Goal: Information Seeking & Learning: Learn about a topic

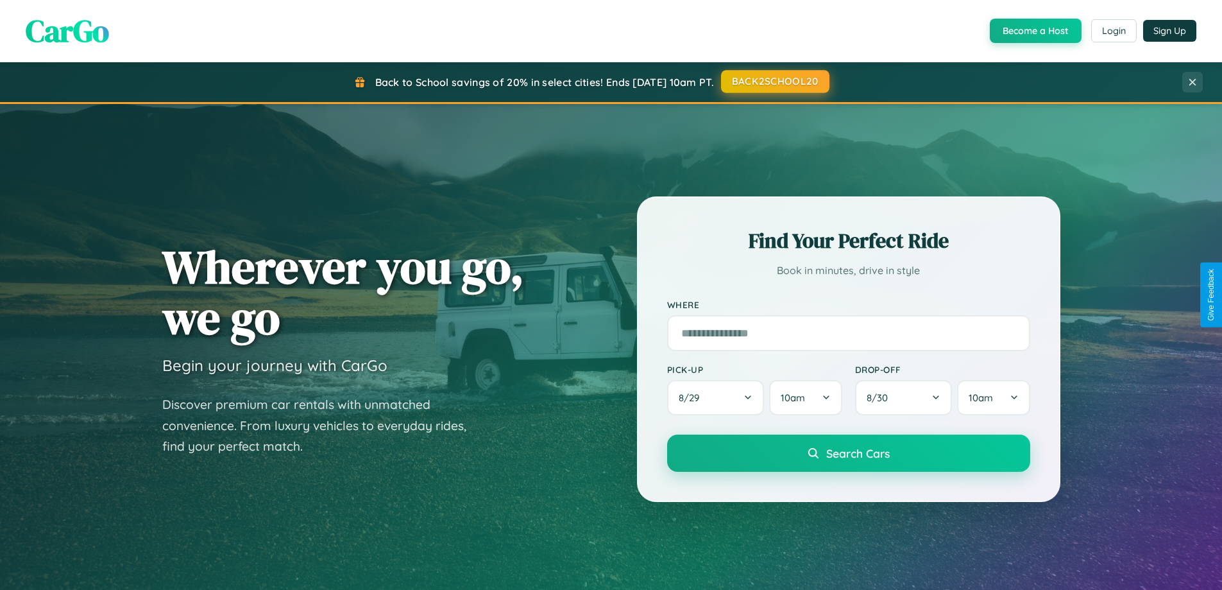
click at [775, 81] on button "BACK2SCHOOL20" at bounding box center [775, 81] width 108 height 23
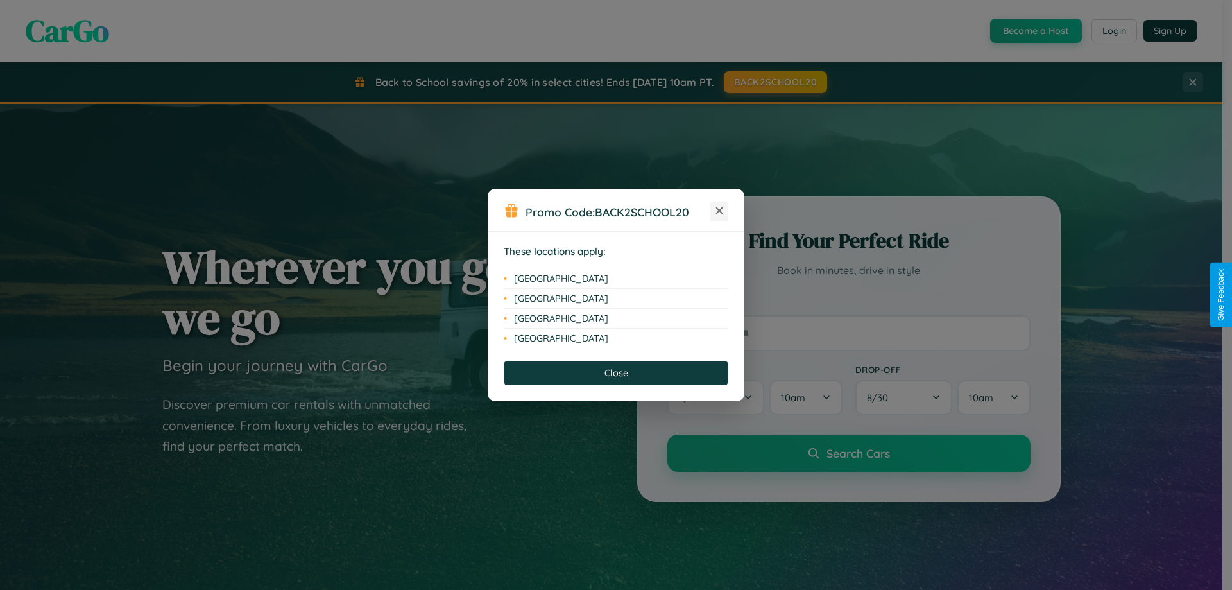
click at [719, 211] on icon at bounding box center [719, 210] width 7 height 7
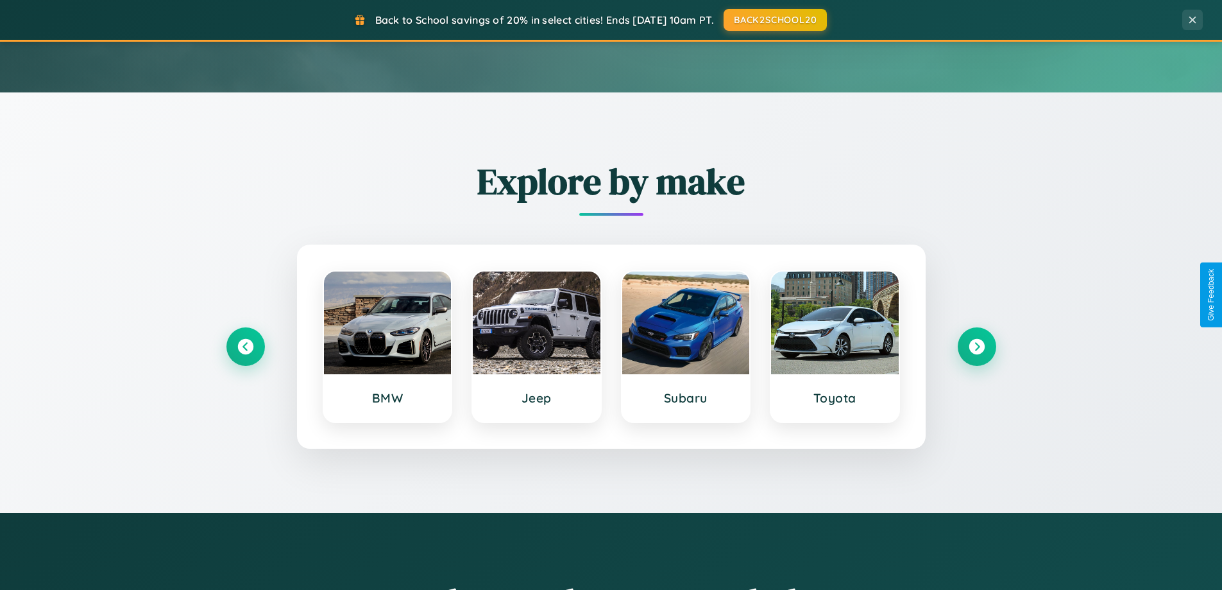
scroll to position [883, 0]
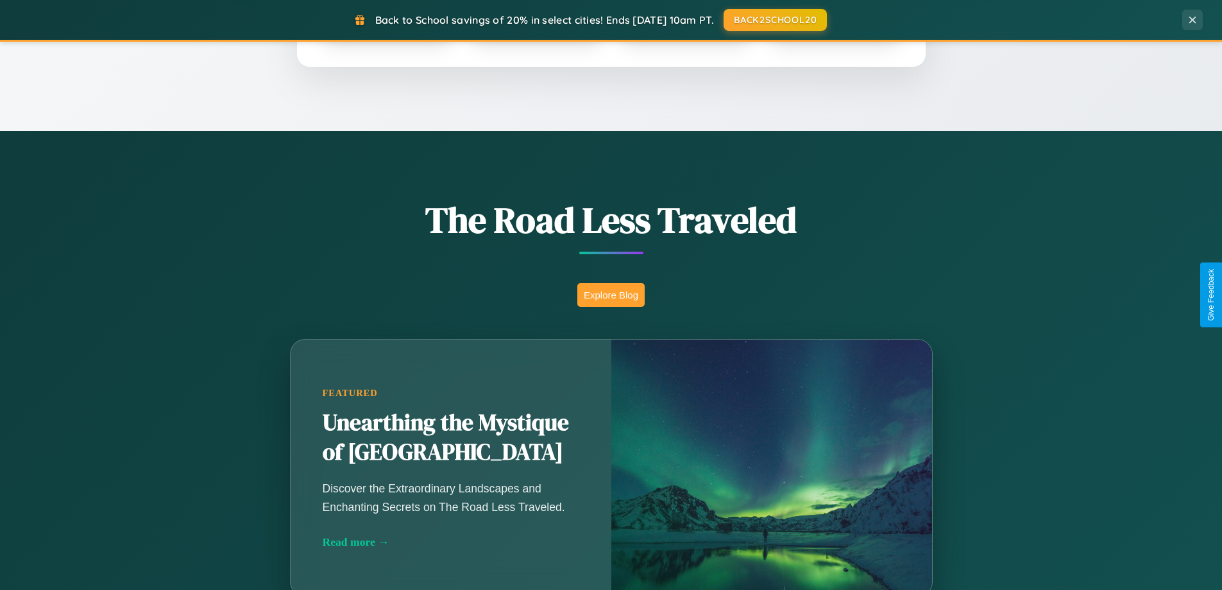
click at [611, 295] on button "Explore Blog" at bounding box center [611, 295] width 67 height 24
